Goal: Information Seeking & Learning: Learn about a topic

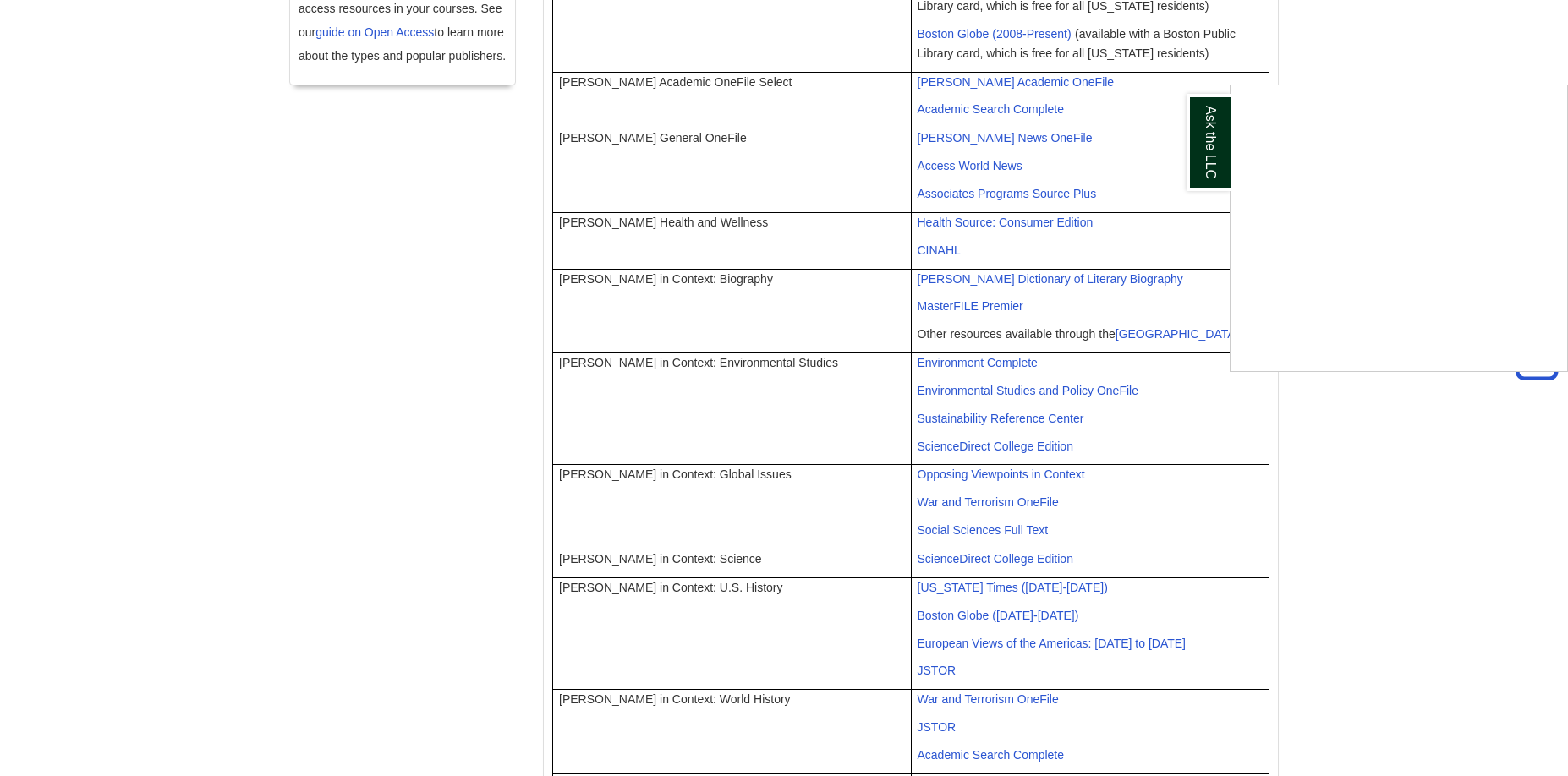
scroll to position [676, 0]
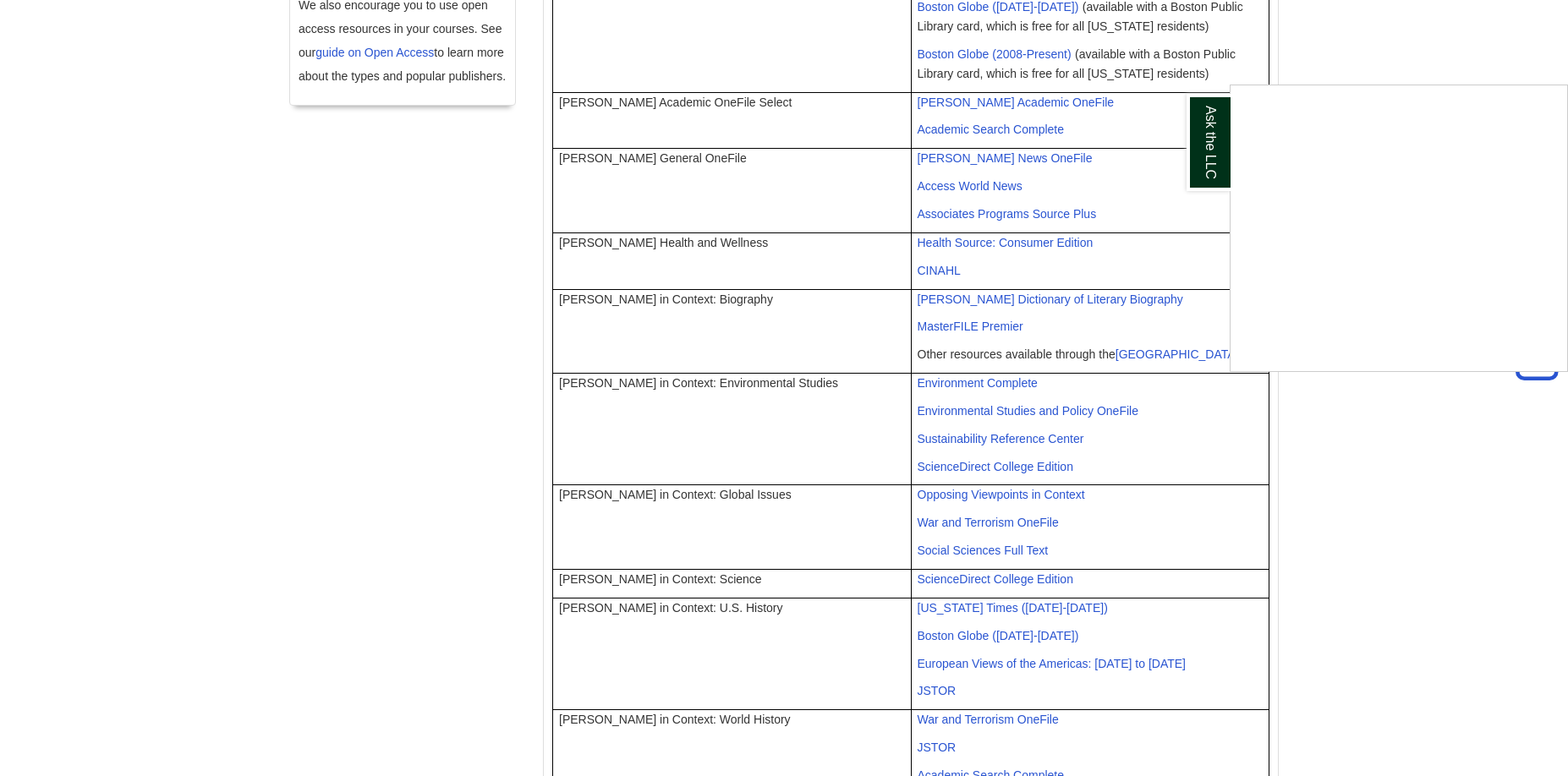
drag, startPoint x: 1103, startPoint y: 442, endPoint x: 960, endPoint y: 369, distance: 160.6
click at [960, 369] on div "Ask the LLC" at bounding box center [784, 388] width 1568 height 776
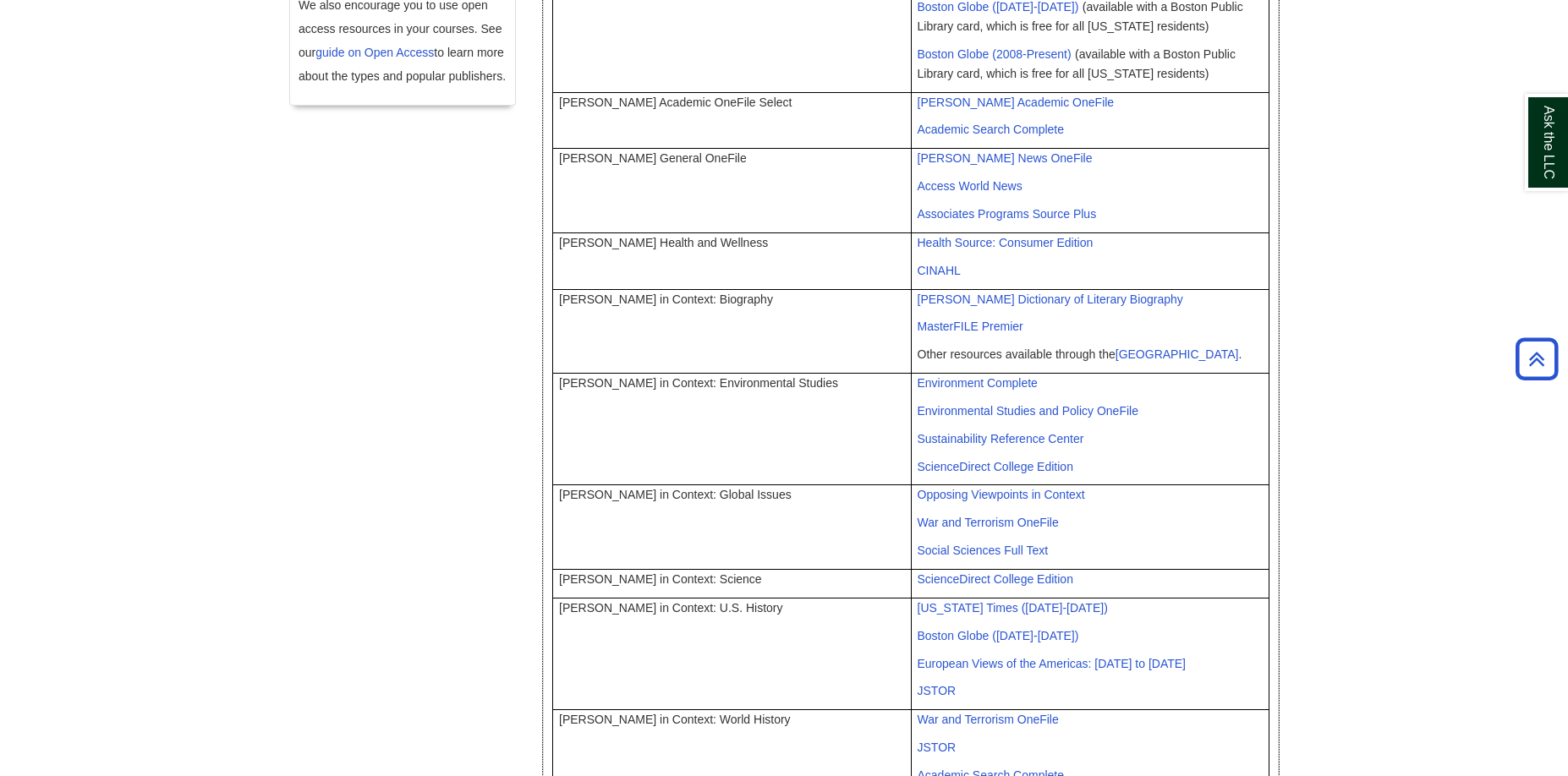
click at [1160, 430] on p "Sustainability Reference Center" at bounding box center [1090, 440] width 346 height 19
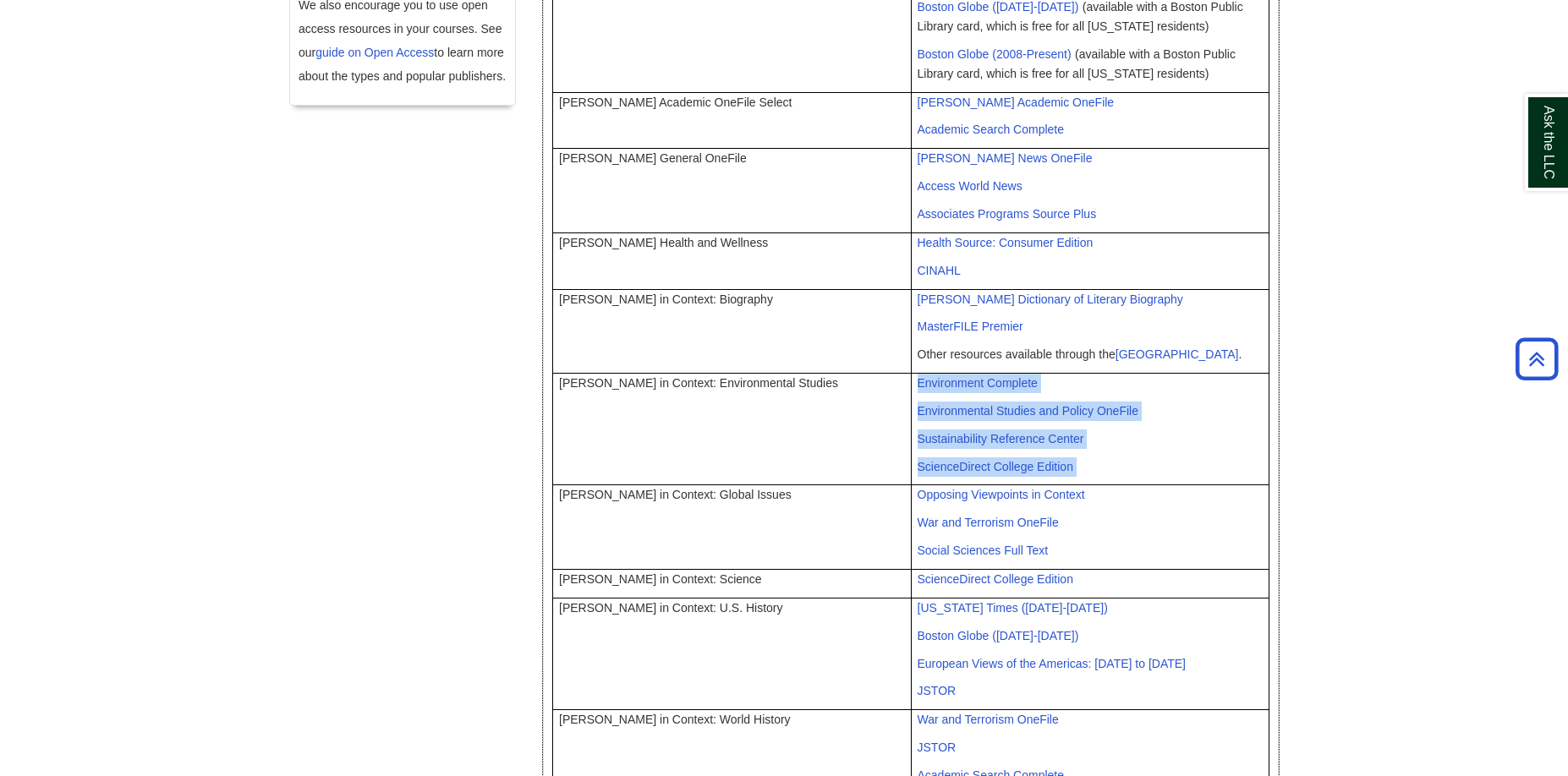
drag, startPoint x: 1079, startPoint y: 446, endPoint x: 914, endPoint y: 364, distance: 184.3
click at [914, 373] on td "Environment Complete Environmental Studies and Policy OneFile Sustainability Re…" at bounding box center [1089, 429] width 359 height 112
copy td "Environment Complete Environmental Studies and Policy OneFile Sustainability Re…"
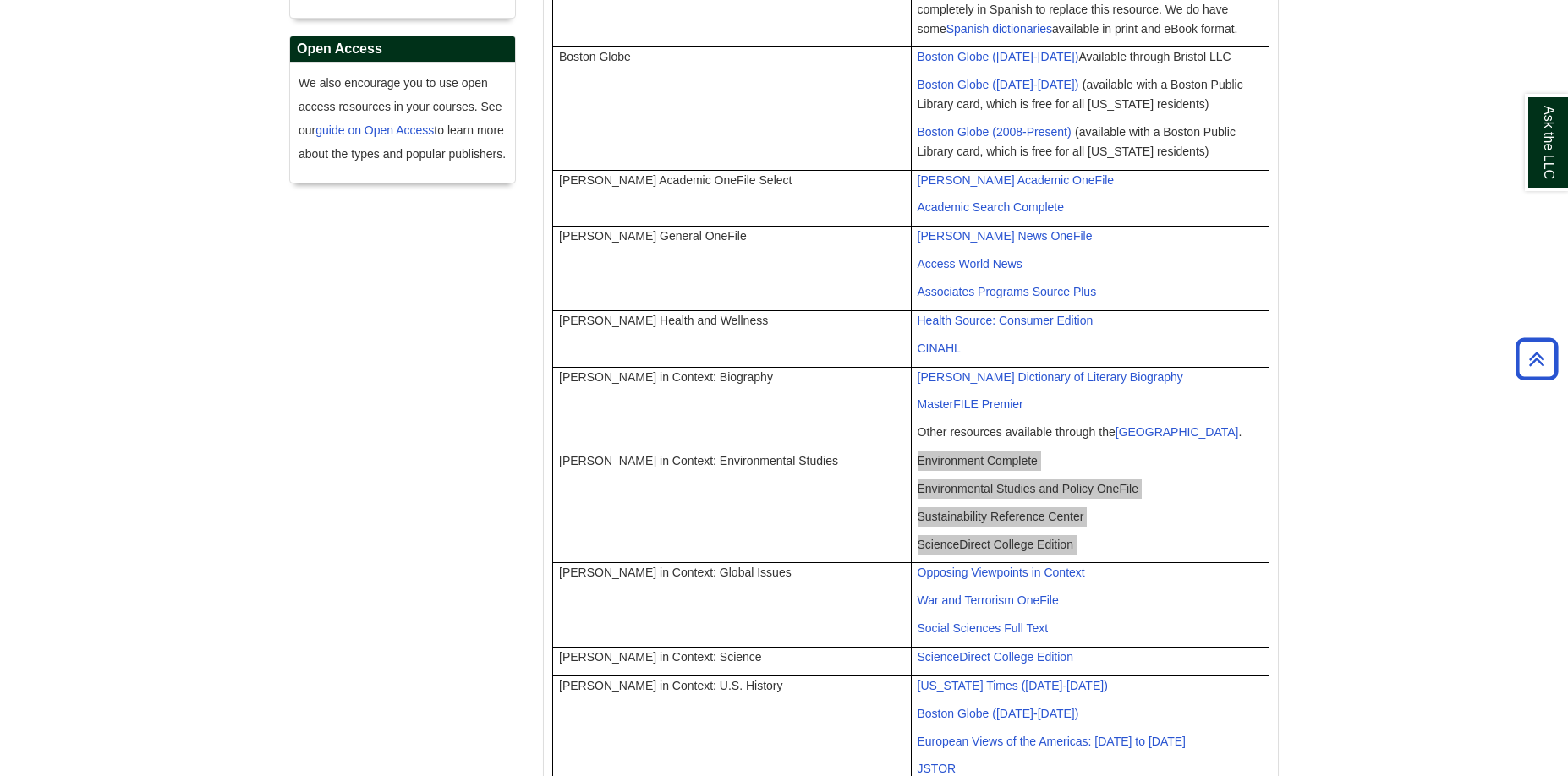
scroll to position [550, 0]
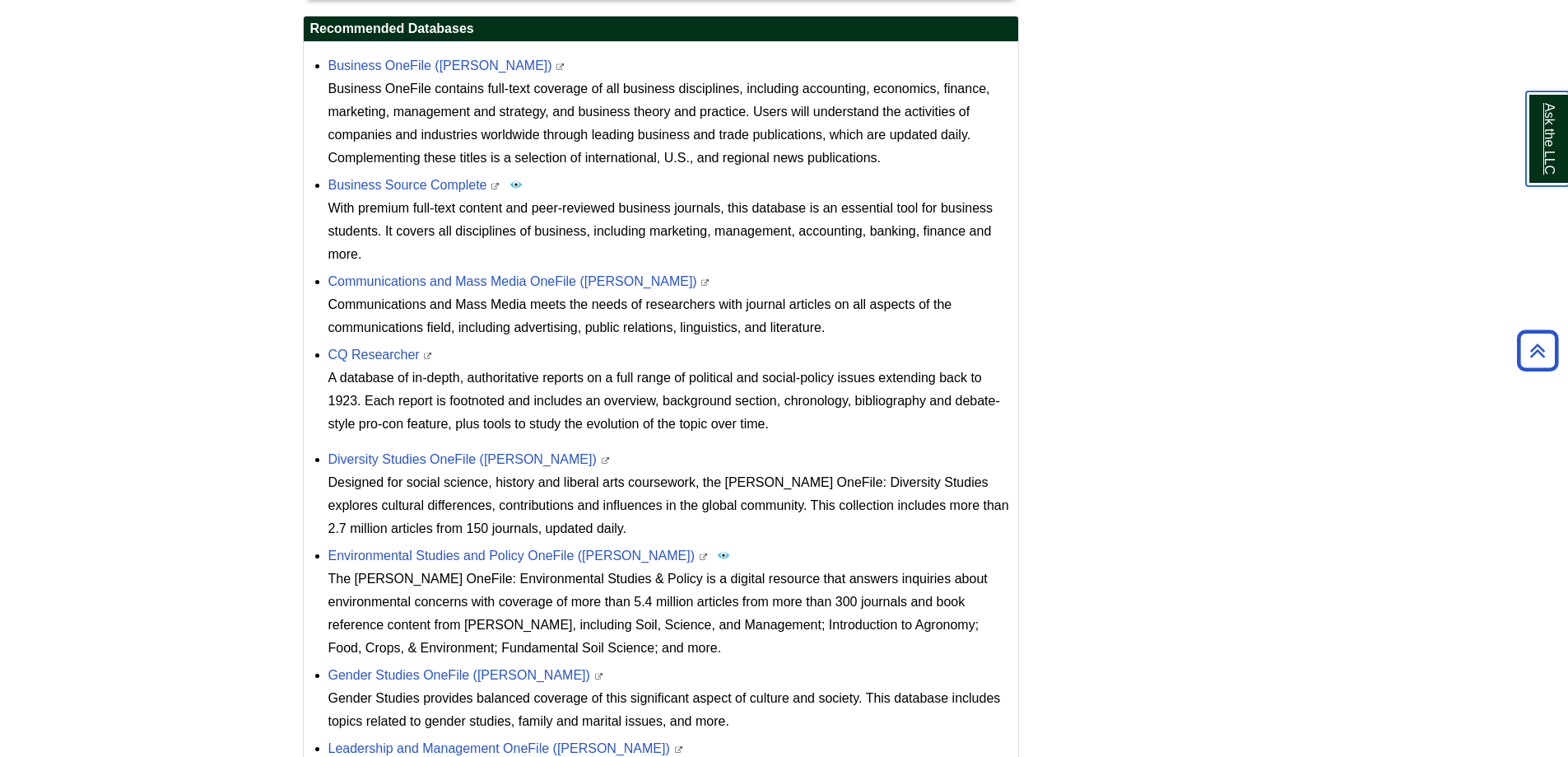
scroll to position [741, 0]
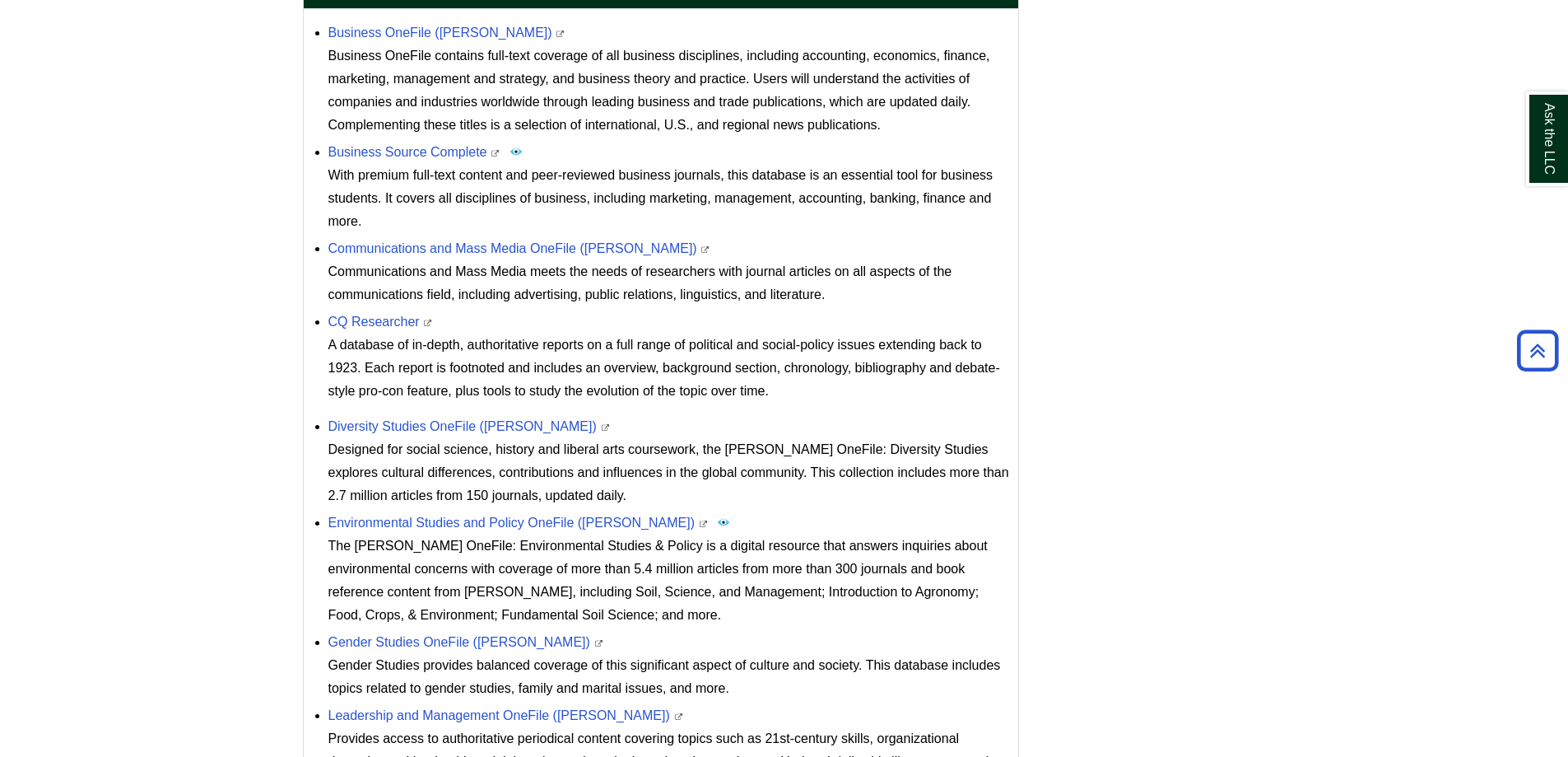
click at [573, 489] on div "Designed for social science, history and liberal arts coursework, the [PERSON_N…" at bounding box center [669, 472] width 682 height 69
click at [561, 500] on div "Designed for social science, history and liberal arts coursework, the [PERSON_N…" at bounding box center [669, 472] width 682 height 69
click at [562, 497] on div "Designed for social science, history and liberal arts coursework, the [PERSON_N…" at bounding box center [669, 472] width 682 height 69
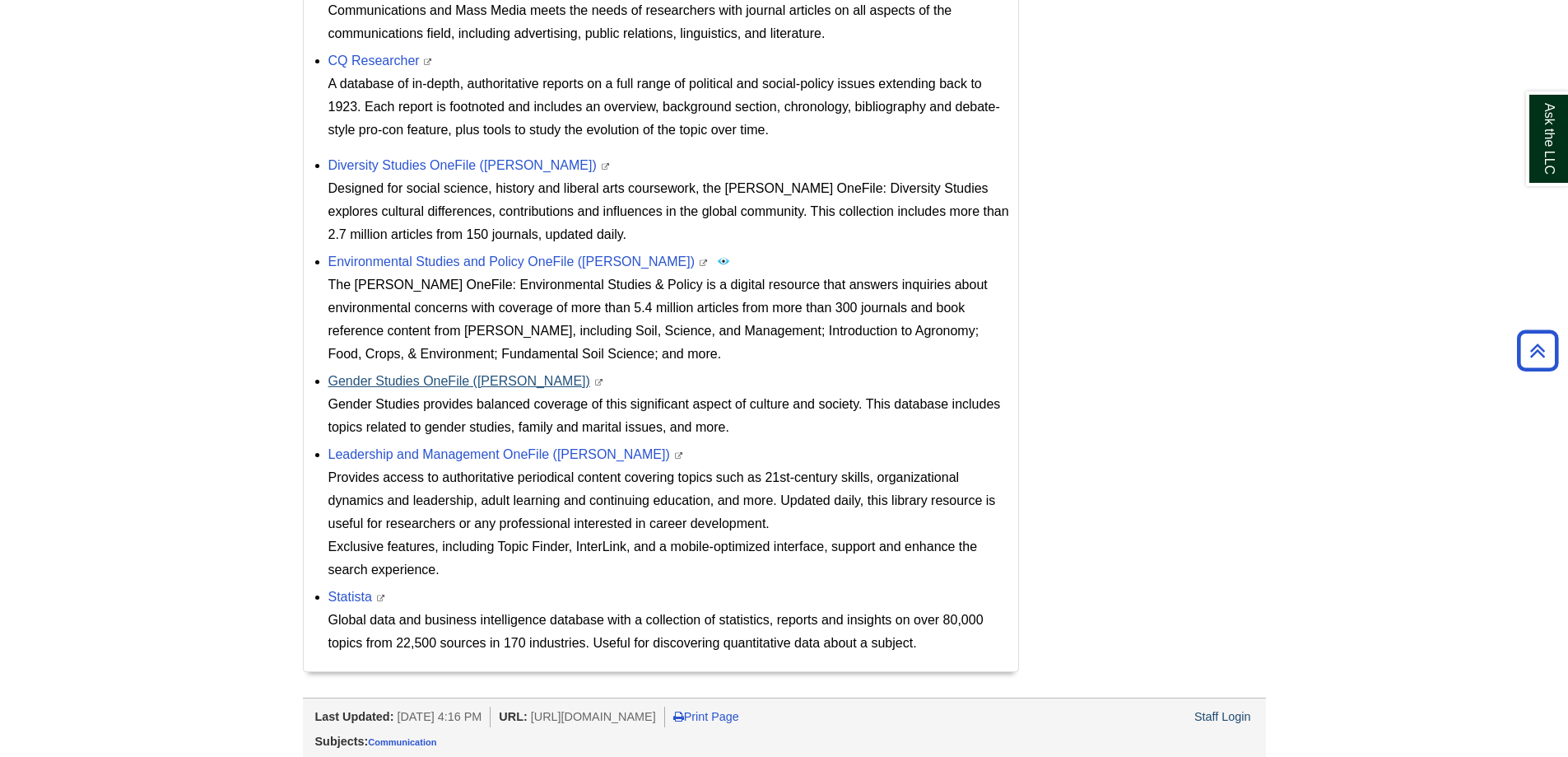
scroll to position [1005, 0]
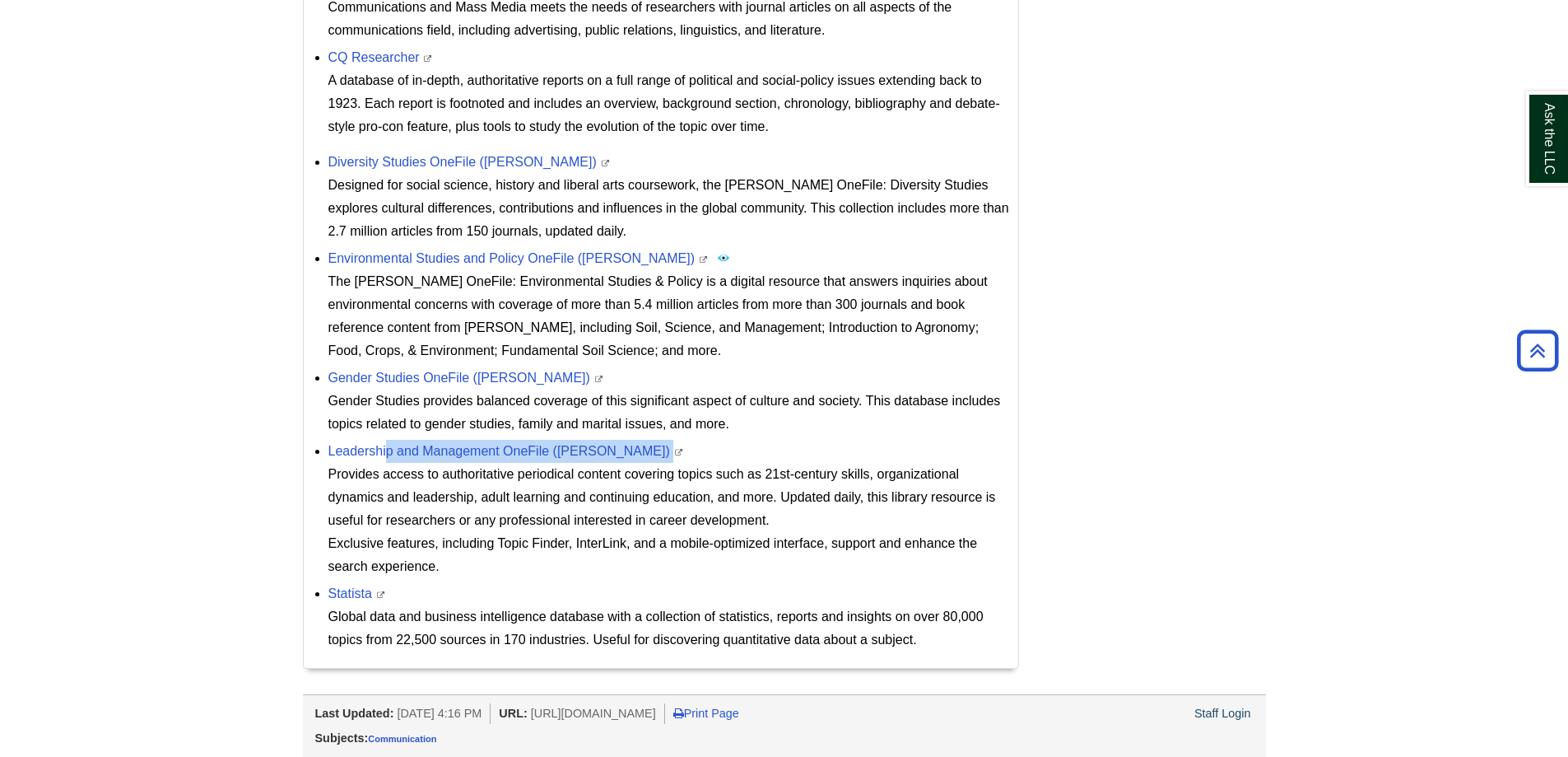
drag, startPoint x: 621, startPoint y: 442, endPoint x: 311, endPoint y: 446, distance: 310.0
click at [311, 446] on div "Business OneFile ([PERSON_NAME]) This link opens in a new window Business OneFi…" at bounding box center [661, 207] width 714 height 923
copy div "Leadership and Management OneFile ([PERSON_NAME]) This link opens in a new wind…"
click at [364, 447] on link "Leadership and Management OneFile ([PERSON_NAME])" at bounding box center [499, 451] width 342 height 14
